Goal: Information Seeking & Learning: Understand process/instructions

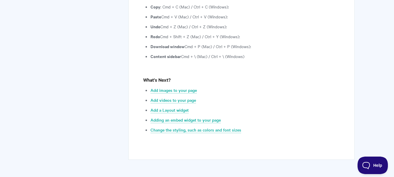
scroll to position [1727, 0]
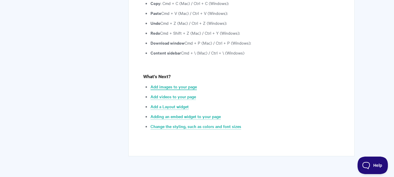
click at [191, 84] on link "Add images to your page" at bounding box center [173, 87] width 46 height 6
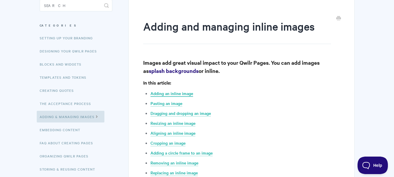
click at [184, 94] on link "Adding an inline image" at bounding box center [171, 93] width 43 height 6
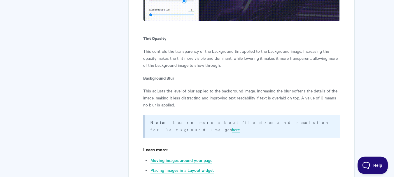
scroll to position [3997, 0]
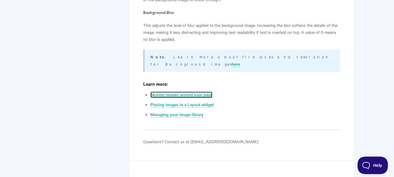
click at [201, 91] on link "Moving images around your page" at bounding box center [181, 94] width 62 height 6
click at [174, 91] on link "Moving images around your page" at bounding box center [181, 94] width 62 height 6
click at [206, 101] on link "Placing images in a Layout widget" at bounding box center [181, 104] width 63 height 6
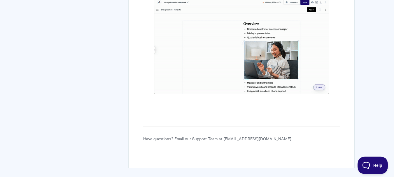
scroll to position [1216, 0]
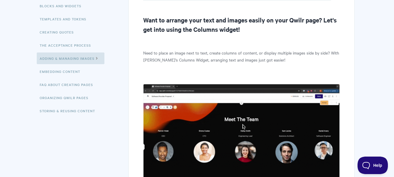
scroll to position [146, 0]
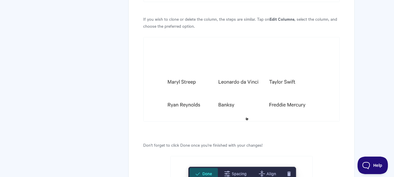
scroll to position [1156, 0]
